Goal: Task Accomplishment & Management: Complete application form

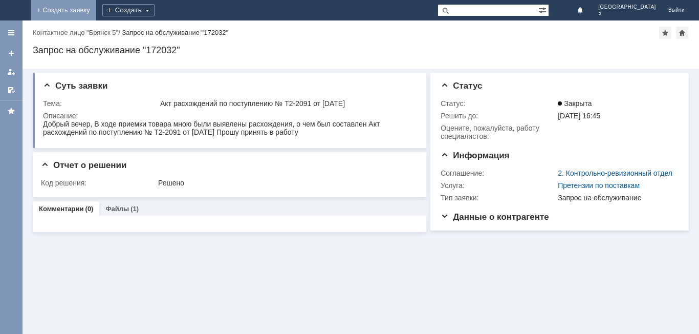
click at [96, 13] on link "+ Создать заявку" at bounding box center [63, 10] width 65 height 20
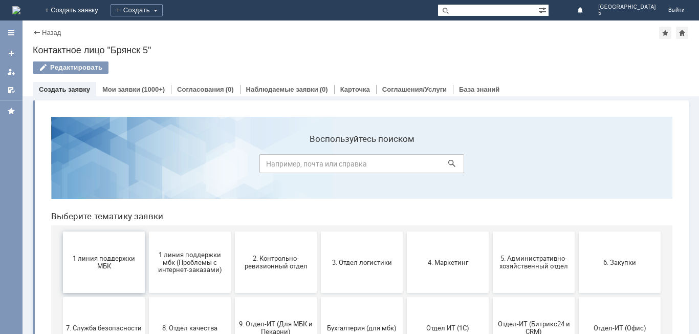
click at [119, 255] on span "1 линия поддержки МБК" at bounding box center [104, 261] width 76 height 15
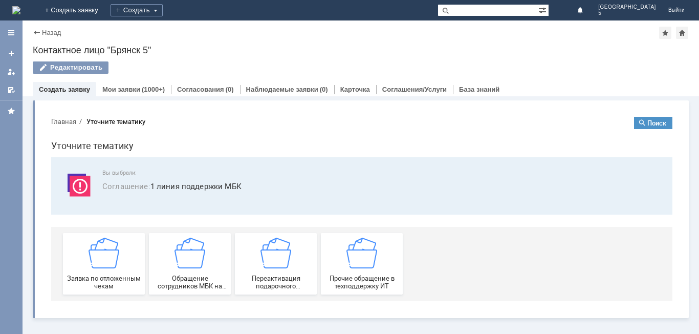
click at [119, 255] on img at bounding box center [104, 252] width 31 height 31
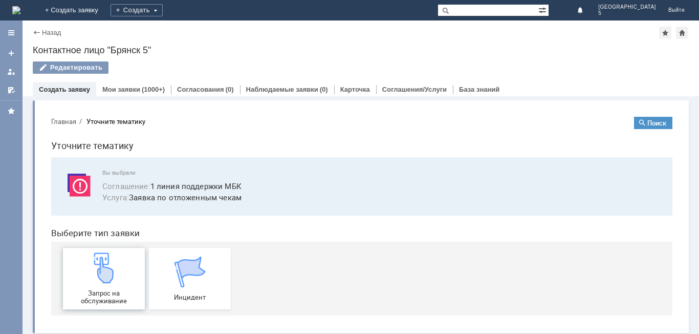
click at [116, 269] on div "Запрос на обслуживание" at bounding box center [104, 278] width 76 height 52
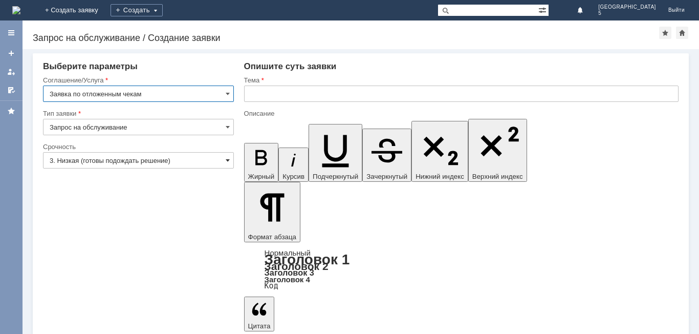
click at [227, 163] on span at bounding box center [228, 160] width 4 height 8
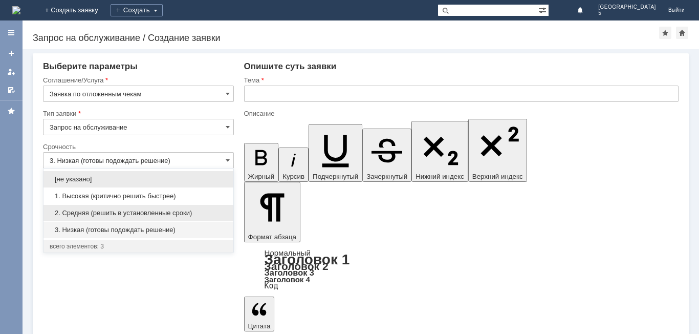
click at [150, 214] on span "2. Средняя (решить в установленные сроки)" at bounding box center [139, 213] width 178 height 8
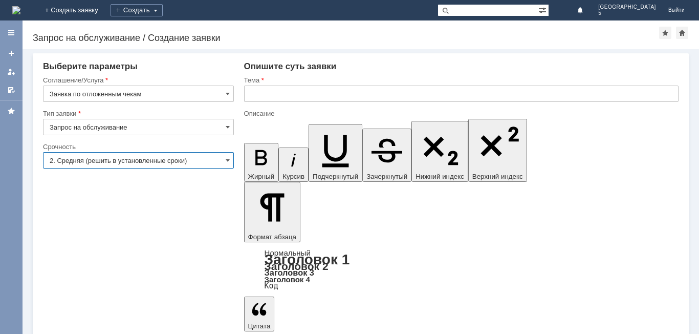
type input "2. Средняя (решить в установленные сроки)"
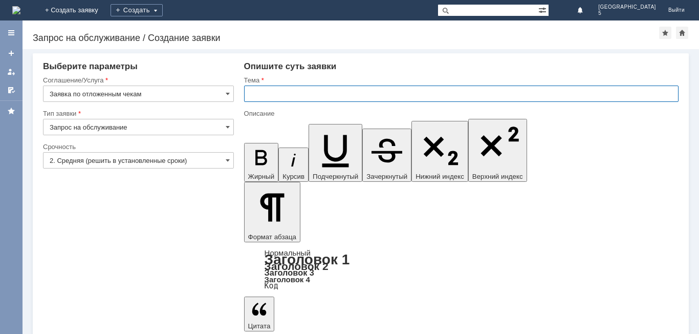
click at [254, 93] on input "text" at bounding box center [461, 93] width 434 height 16
type input "отложенный чек за [DATE] МБК 5"
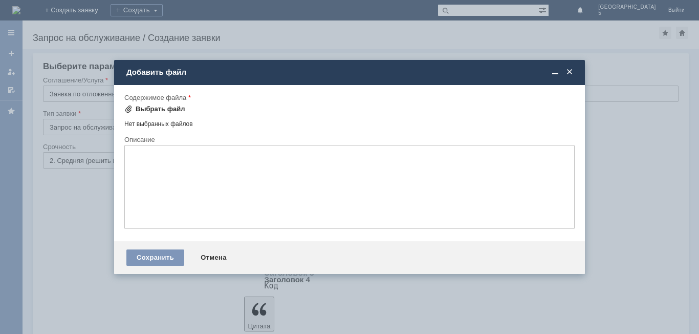
click at [157, 107] on div "Выбрать файл" at bounding box center [161, 109] width 50 height 8
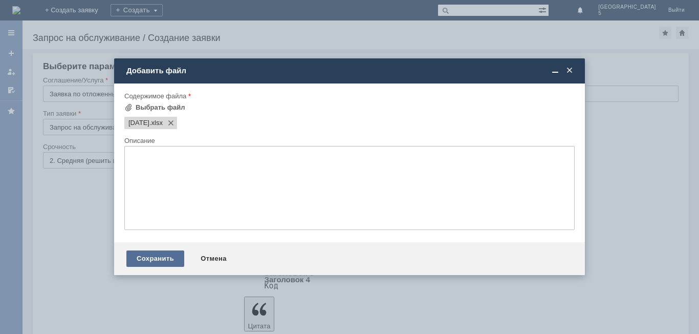
click at [172, 252] on div "Сохранить" at bounding box center [155, 258] width 58 height 16
